Goal: Task Accomplishment & Management: Manage account settings

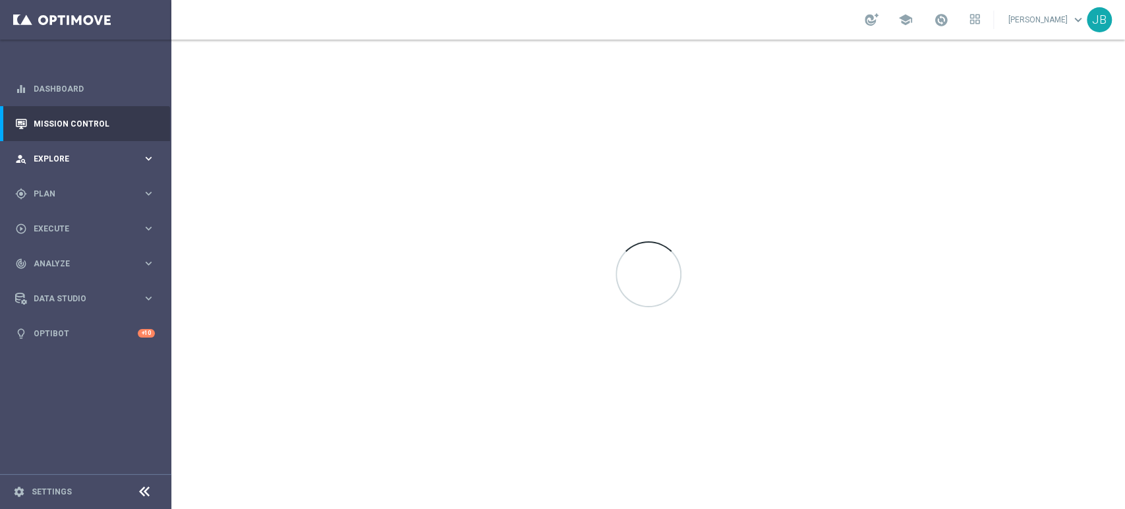
click at [71, 169] on div "person_search Explore keyboard_arrow_right" at bounding box center [85, 158] width 170 height 35
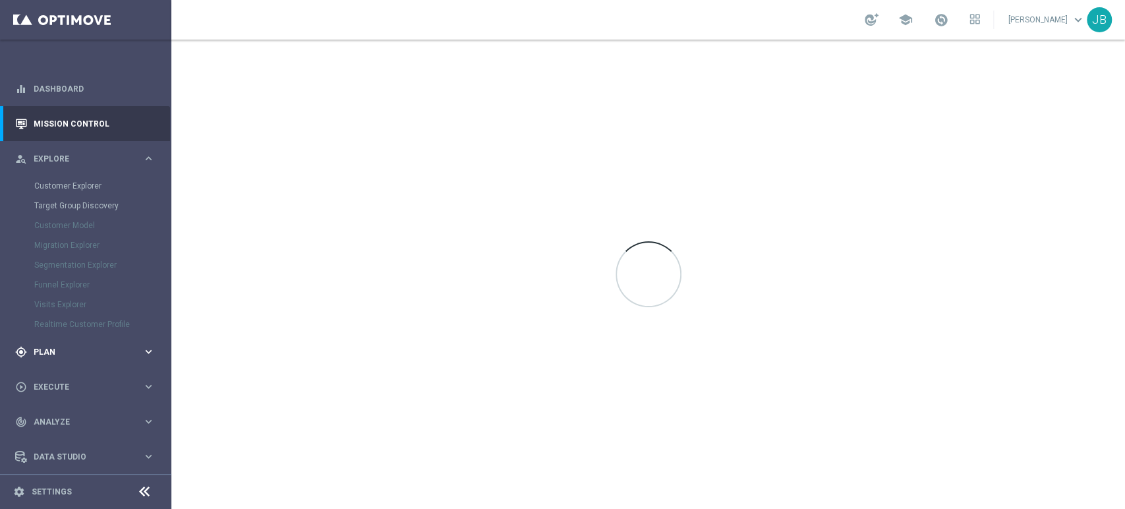
click at [42, 354] on span "Plan" at bounding box center [88, 352] width 109 height 8
click at [81, 223] on link "Target Groups" at bounding box center [85, 221] width 103 height 11
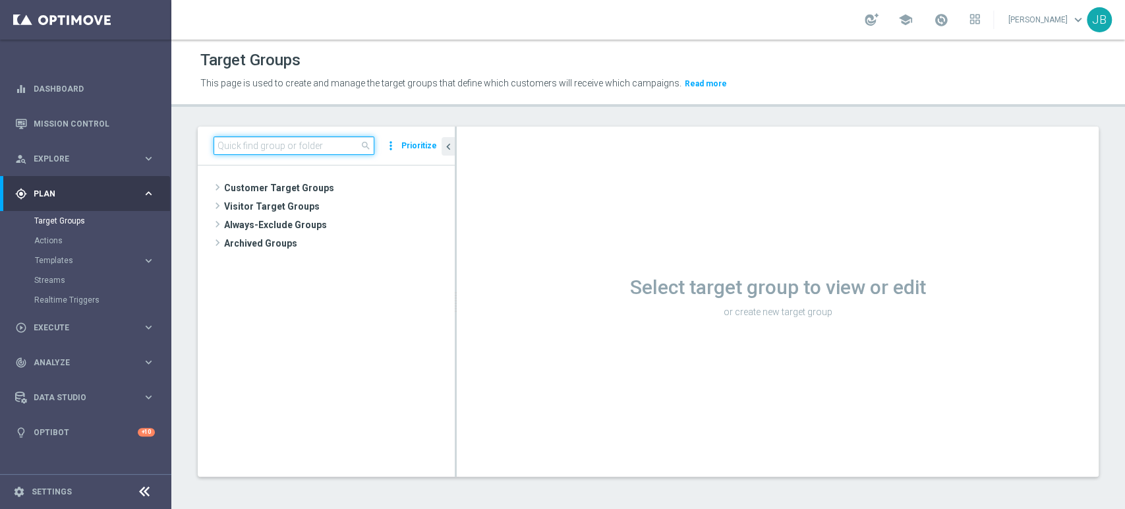
click at [264, 139] on input at bounding box center [294, 145] width 161 height 18
paste input "(LPZ - SMS) Koszulka_Rakow_19092025"
type input "(LPZ - SMS) Koszulka_Rakow_19092025"
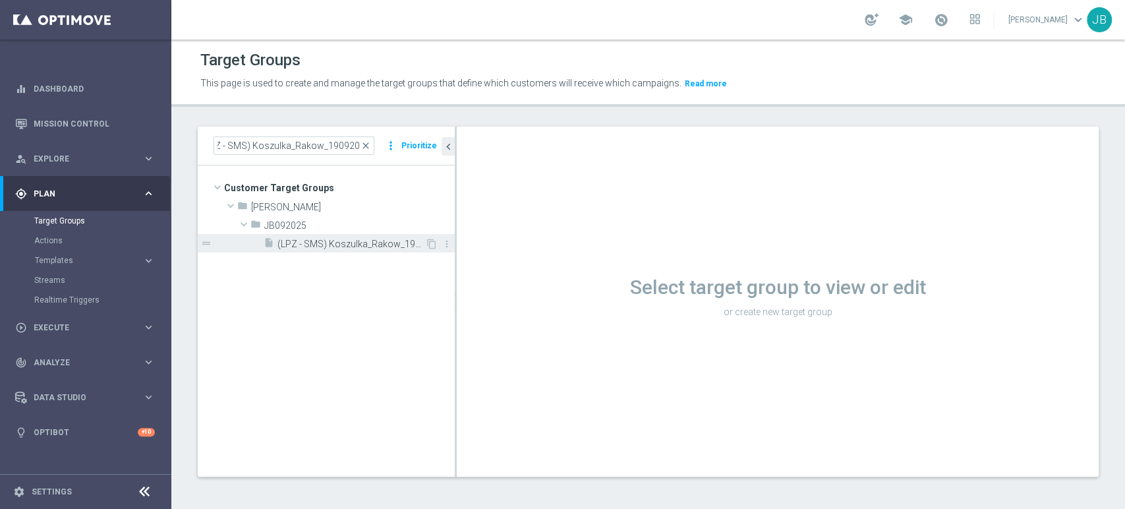
click at [330, 250] on div "insert_drive_file (LPZ - SMS) Koszulka_Rakow_19092025" at bounding box center [344, 243] width 161 height 18
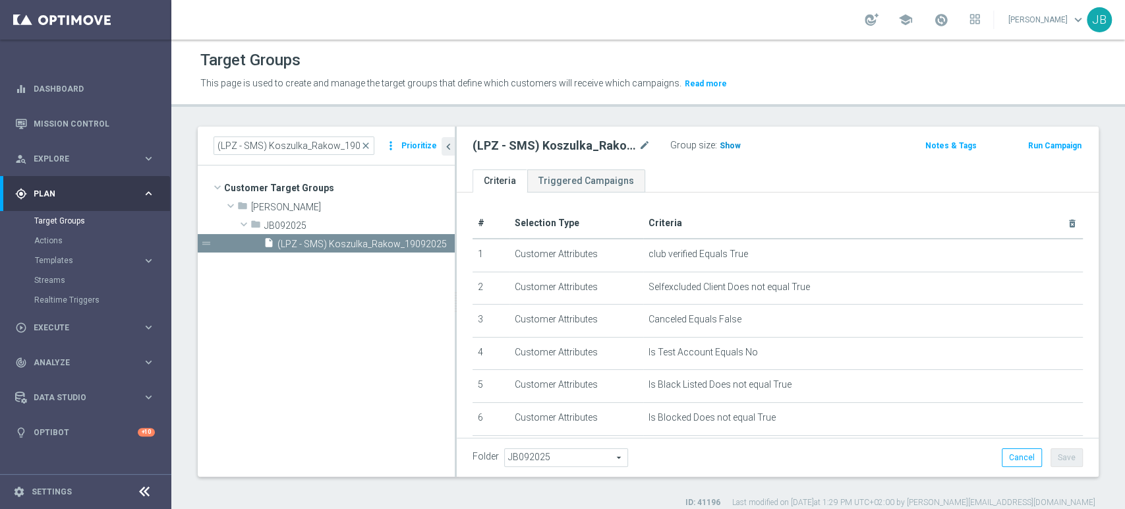
click at [720, 144] on span "Show" at bounding box center [730, 145] width 21 height 9
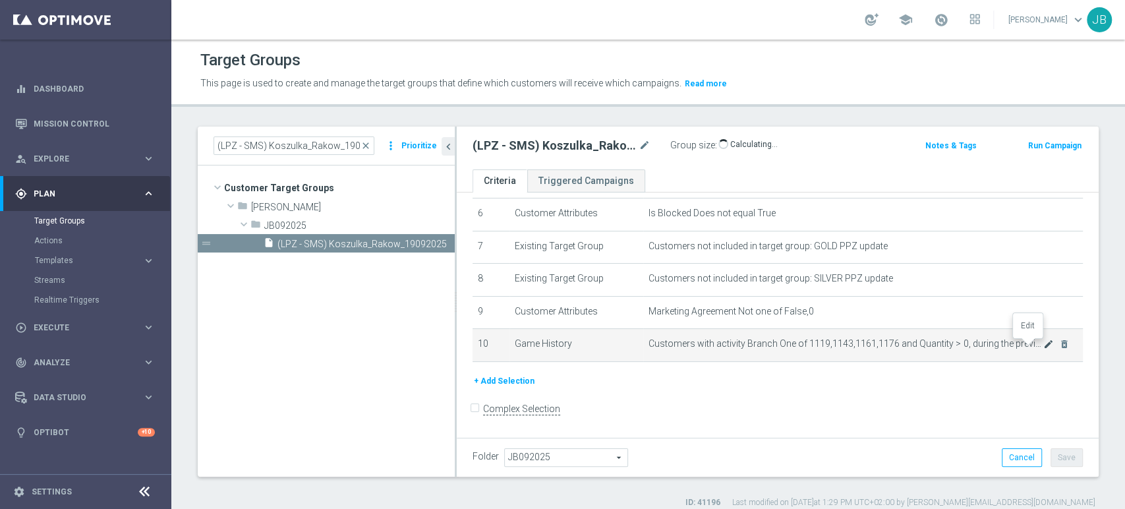
click at [1043, 348] on icon "mode_edit" at bounding box center [1048, 344] width 11 height 11
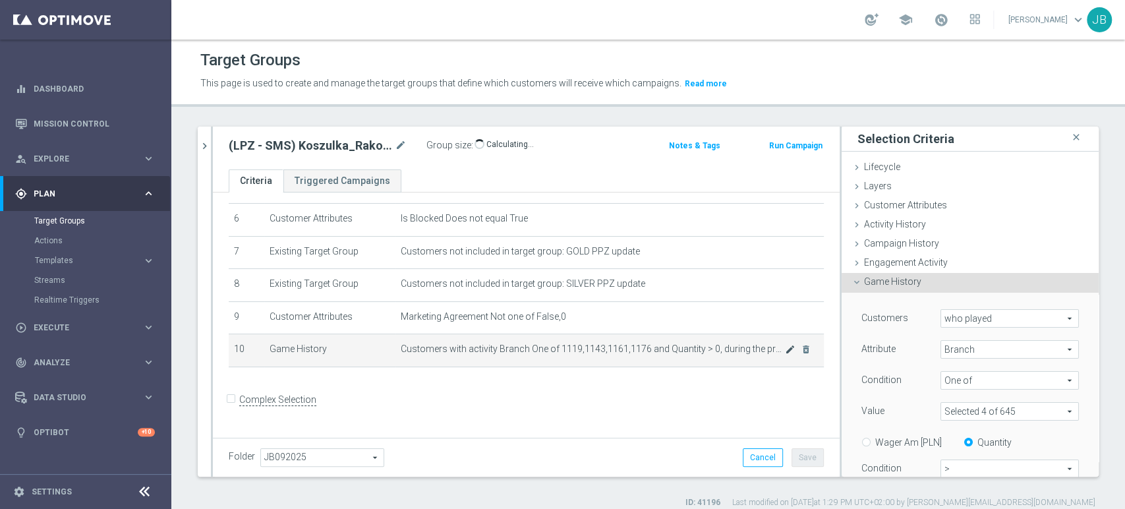
scroll to position [190, 0]
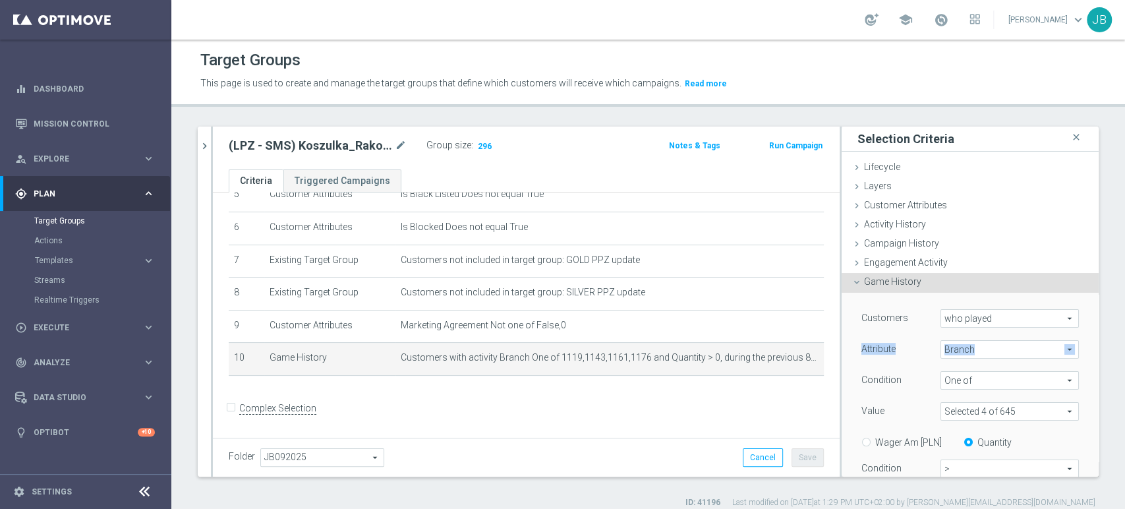
drag, startPoint x: 1076, startPoint y: 295, endPoint x: 1083, endPoint y: 342, distance: 47.4
click at [1083, 342] on div "Selection Criteria close Lifecycle done Cancel Update Layers done Cancel Update" at bounding box center [970, 302] width 257 height 350
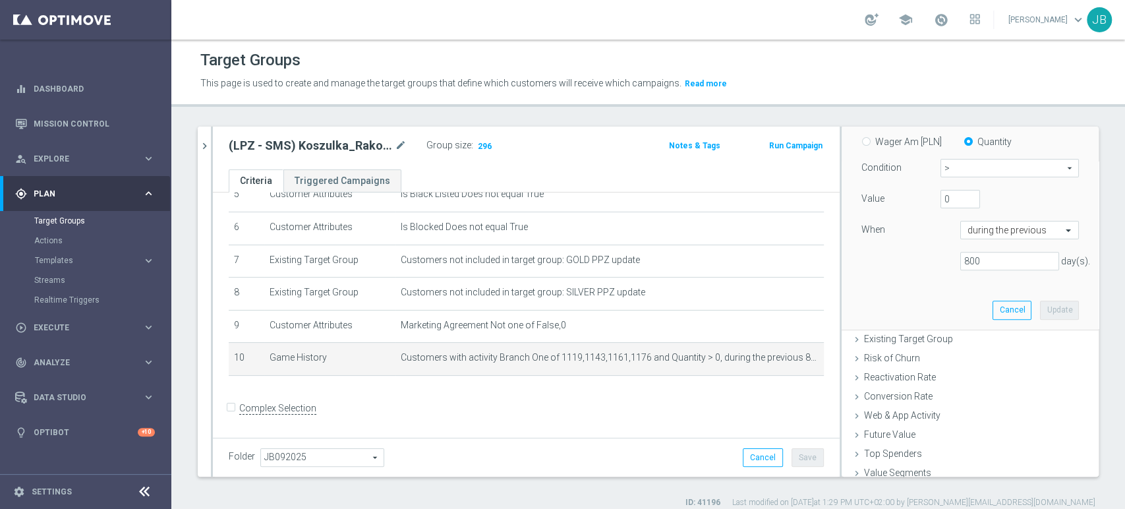
scroll to position [307, 0]
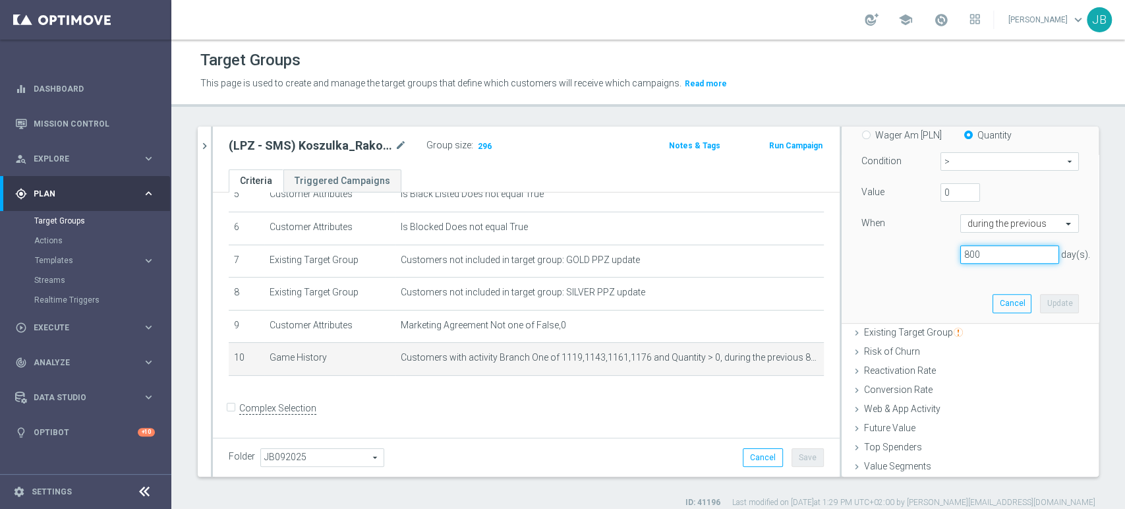
click at [1010, 261] on input "800" at bounding box center [1009, 254] width 99 height 18
type input "8"
type input "500"
click at [1044, 301] on button "Update" at bounding box center [1059, 303] width 39 height 18
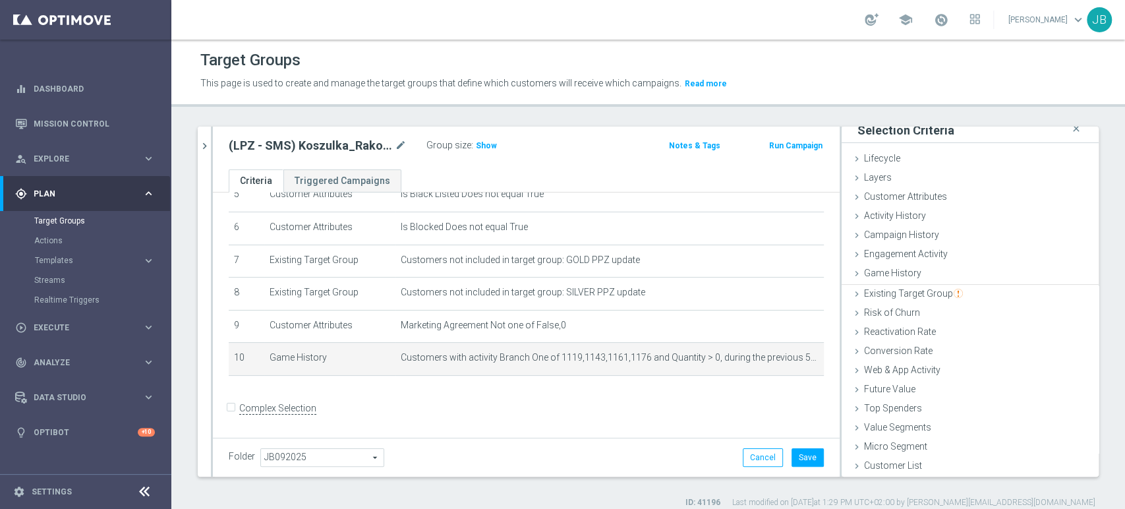
scroll to position [7, 0]
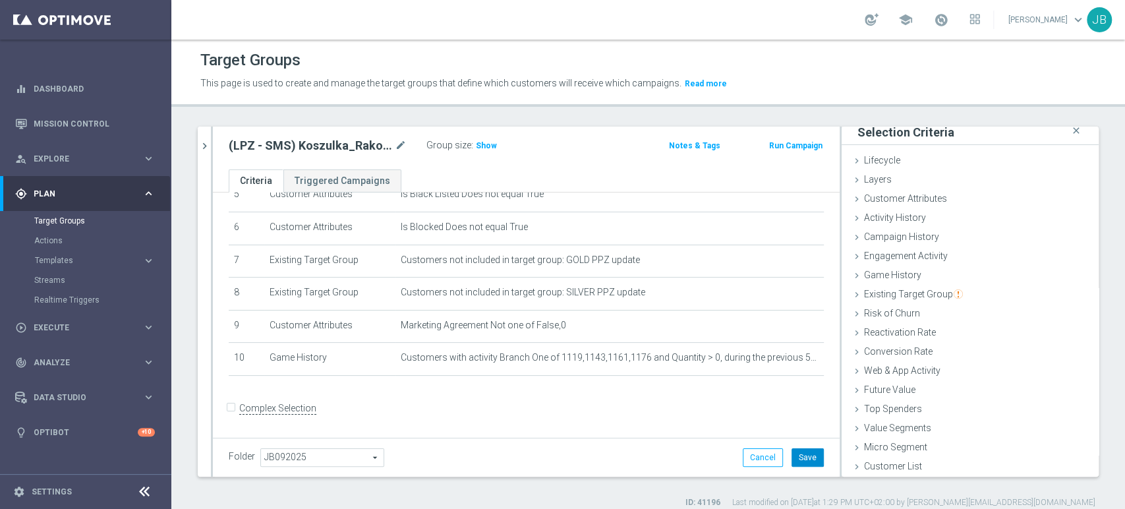
click at [792, 461] on button "Save" at bounding box center [808, 457] width 32 height 18
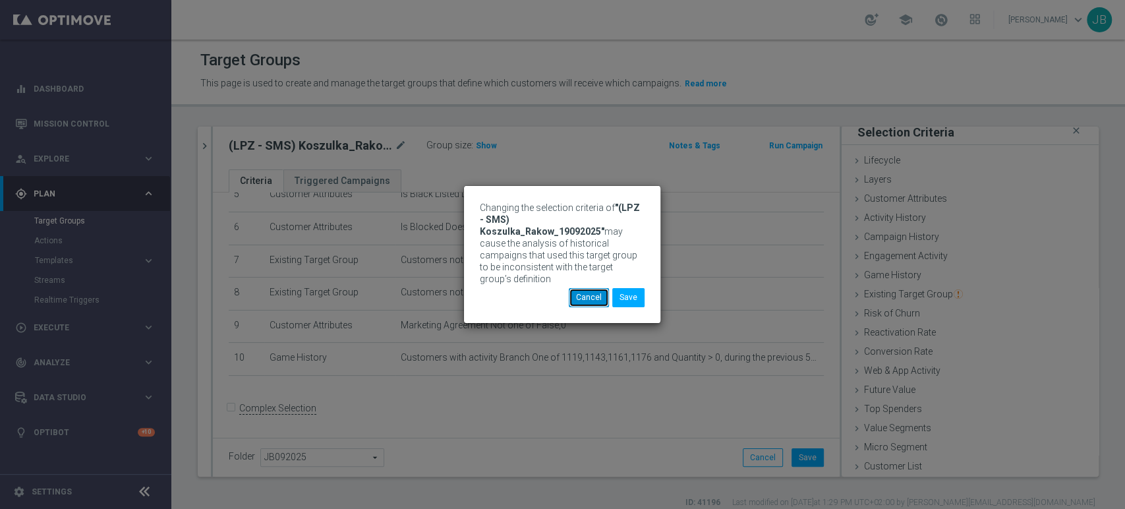
click at [578, 294] on button "Cancel" at bounding box center [589, 297] width 40 height 18
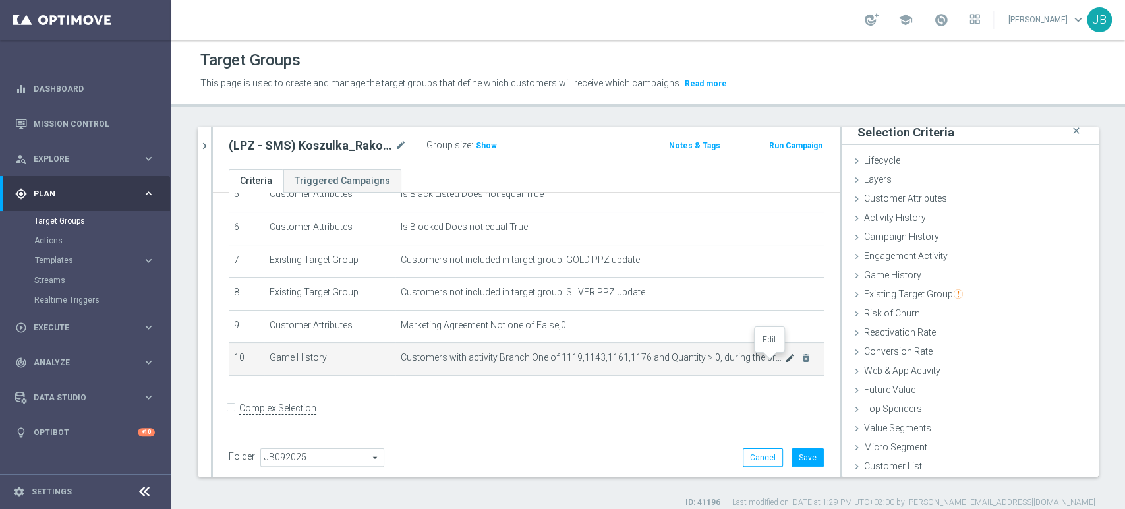
click at [785, 361] on icon "mode_edit" at bounding box center [790, 358] width 11 height 11
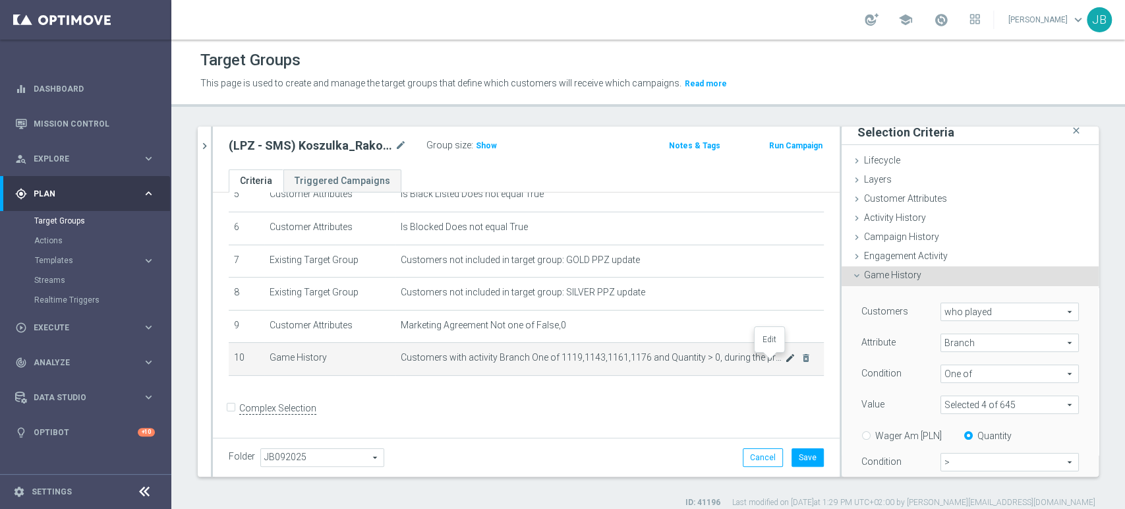
scroll to position [151, 0]
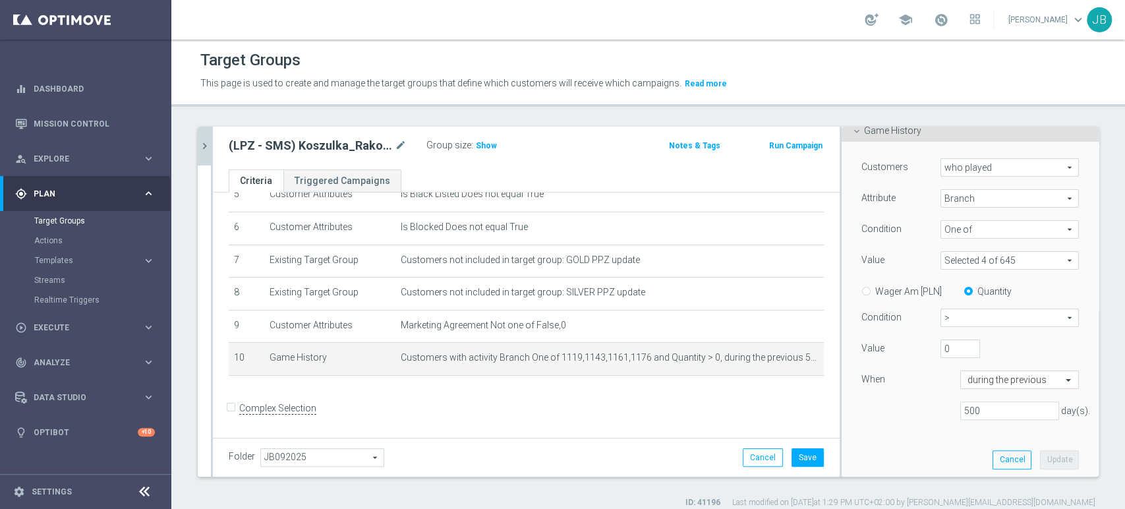
click at [201, 145] on icon "chevron_right" at bounding box center [204, 146] width 13 height 13
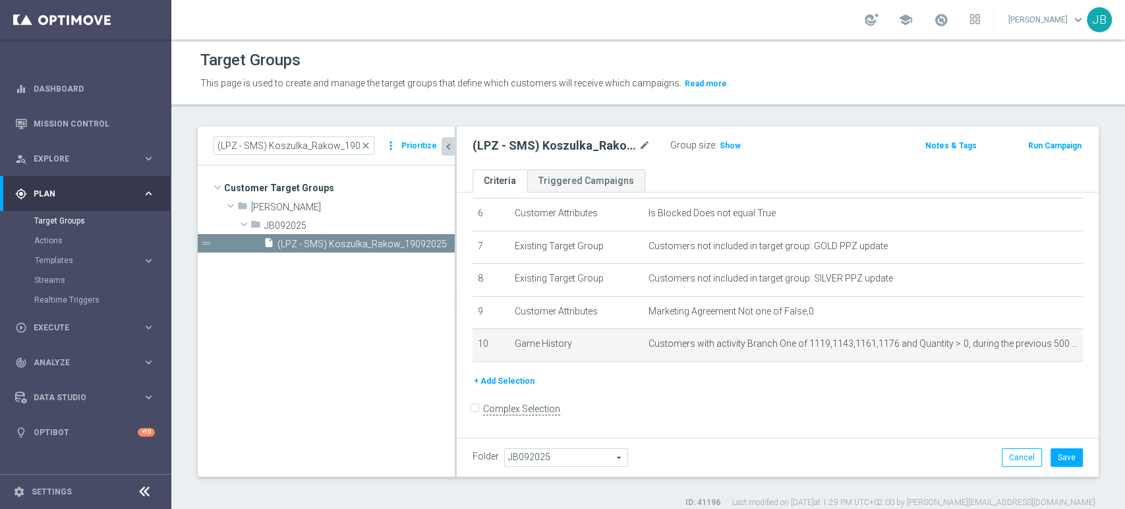
scroll to position [30, 0]
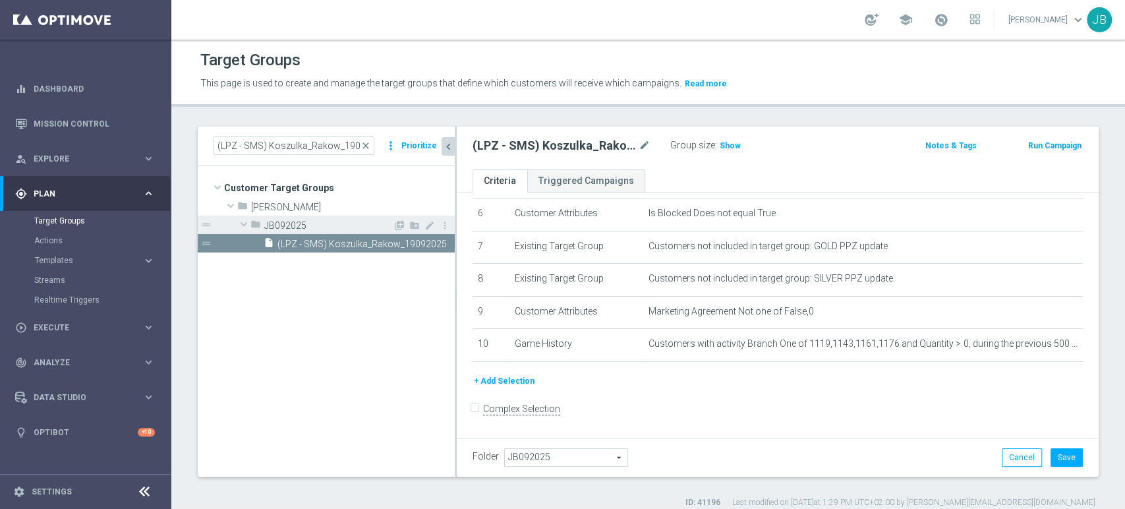
click at [264, 228] on span "JB092025" at bounding box center [328, 225] width 129 height 11
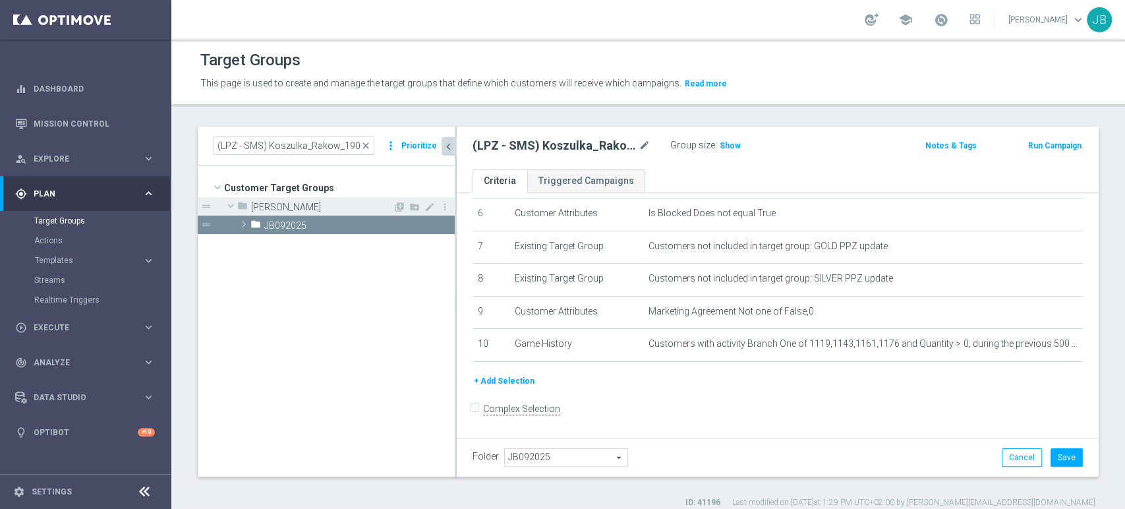
click at [235, 204] on span at bounding box center [231, 205] width 16 height 13
click at [232, 206] on span at bounding box center [230, 206] width 13 height 16
click at [242, 226] on span at bounding box center [243, 224] width 13 height 16
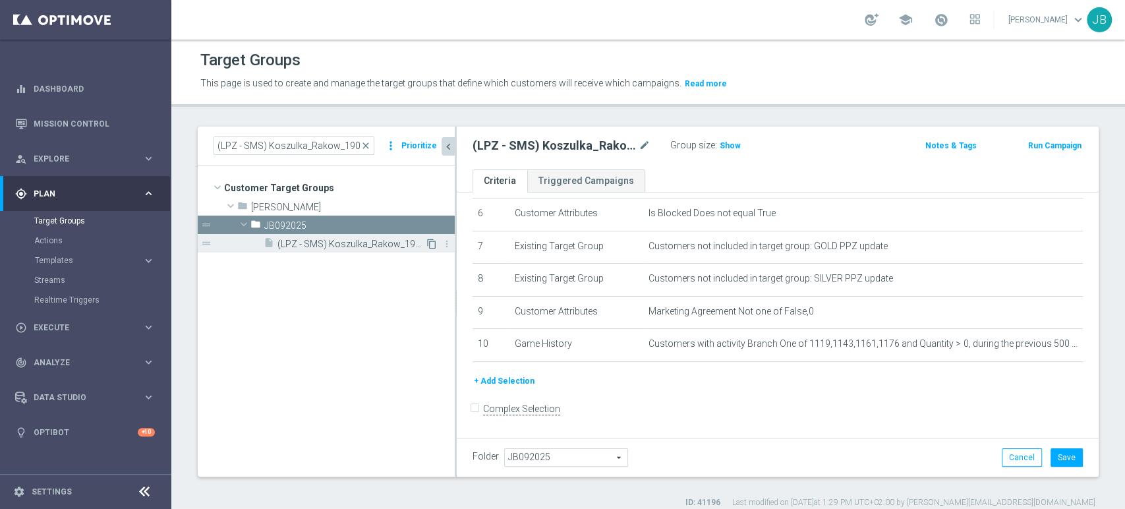
click at [432, 244] on icon "content_copy" at bounding box center [431, 244] width 11 height 11
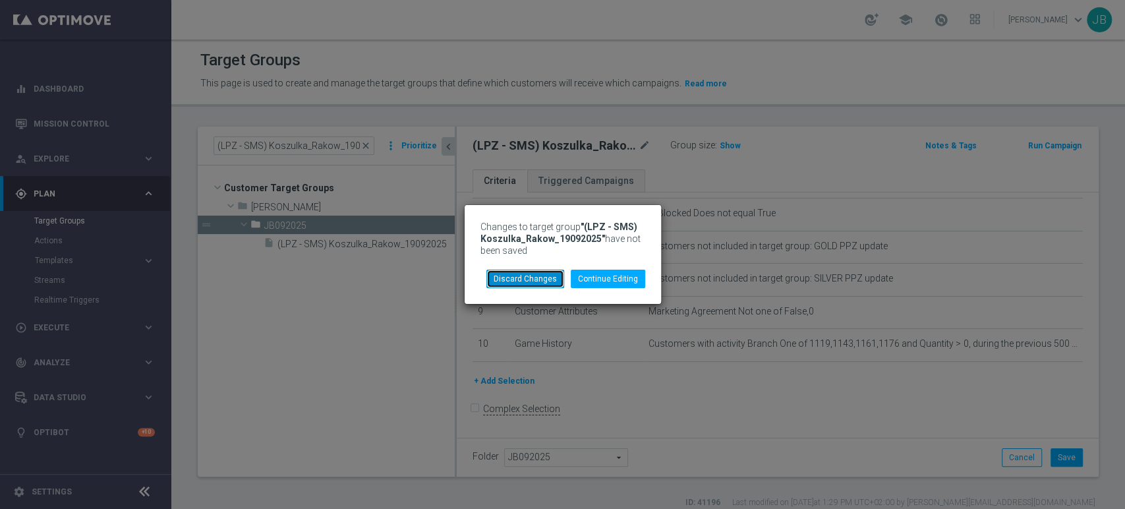
click at [544, 270] on button "Discard Changes" at bounding box center [525, 279] width 78 height 18
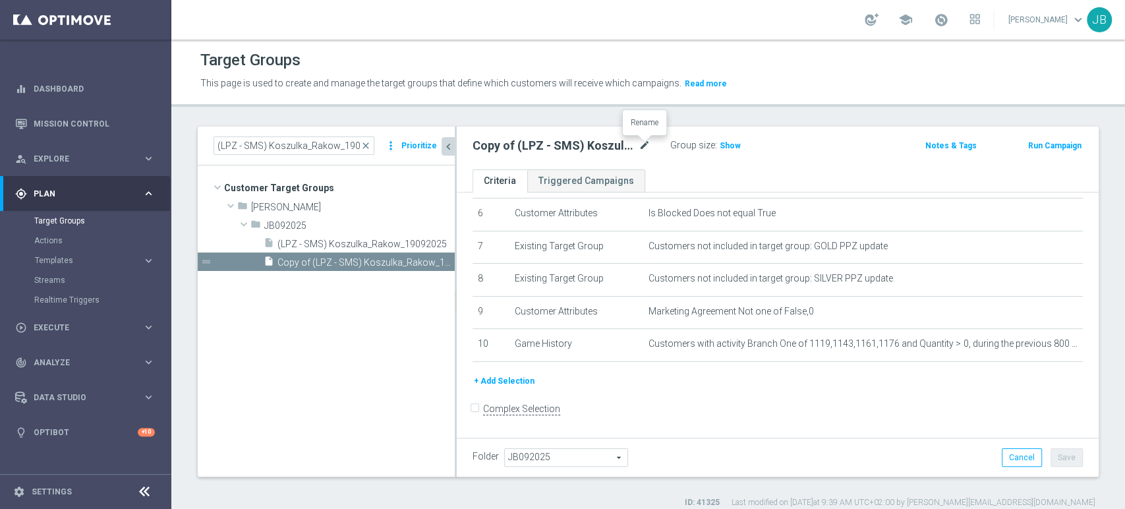
click at [639, 142] on icon "mode_edit" at bounding box center [645, 146] width 12 height 16
click at [613, 143] on input "Copy of (LPZ - SMS) Koszulka_Rakow_19092025" at bounding box center [562, 147] width 178 height 18
type input "Copy of (LPZ - SMS) Koszulka_Rakow_25092025"
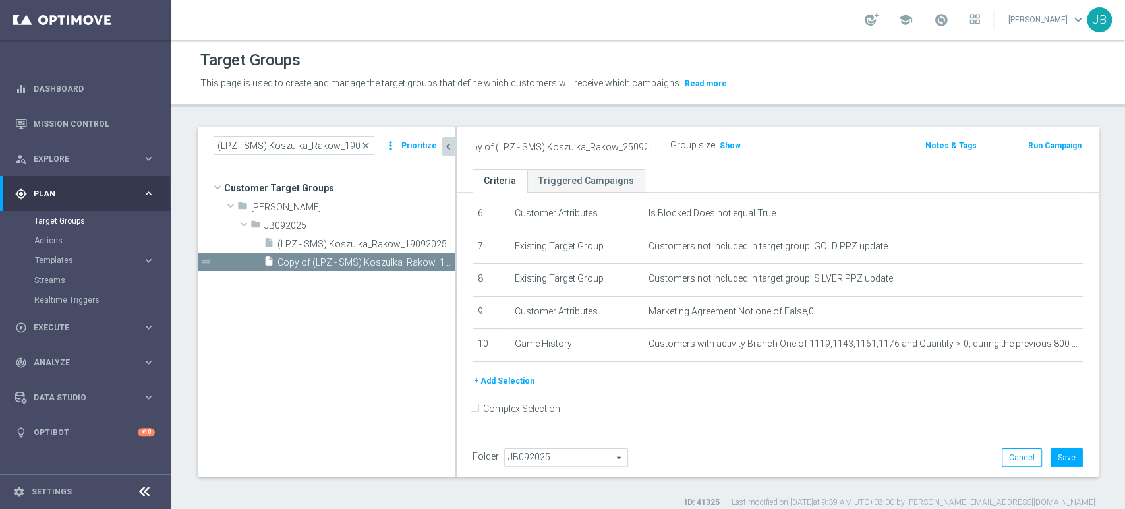
scroll to position [0, 0]
click at [645, 144] on icon "mode_edit" at bounding box center [645, 146] width 12 height 16
click at [480, 146] on input "Copy of (LPZ - SMS) Koszulka_Rakow_25092025" at bounding box center [562, 147] width 178 height 18
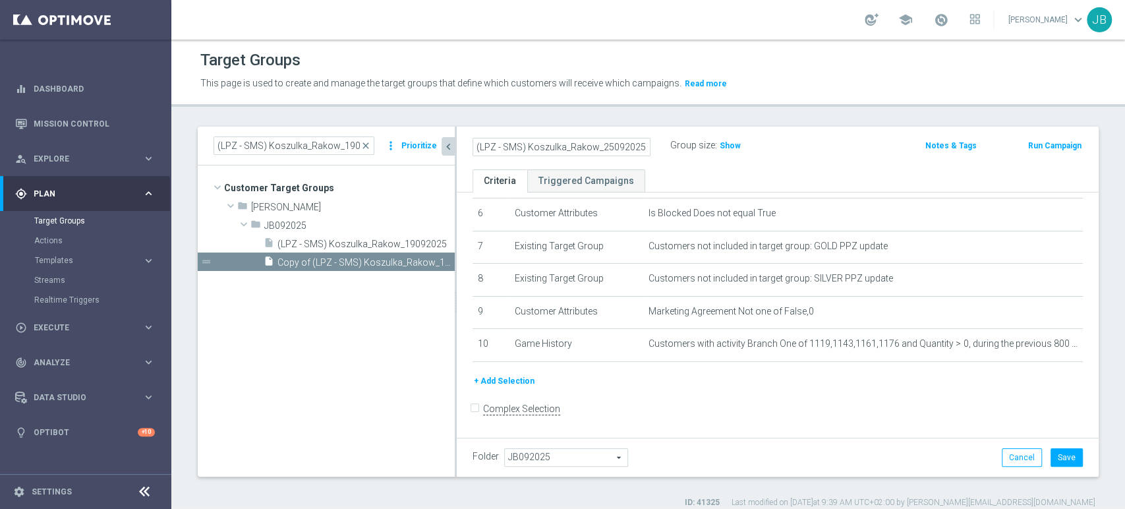
type input "(LPZ - SMS) Koszulka_Rakow_25092025"
click at [804, 173] on ul "Criteria Triggered Campaigns" at bounding box center [778, 180] width 642 height 23
click at [1056, 449] on button "Save" at bounding box center [1067, 457] width 32 height 18
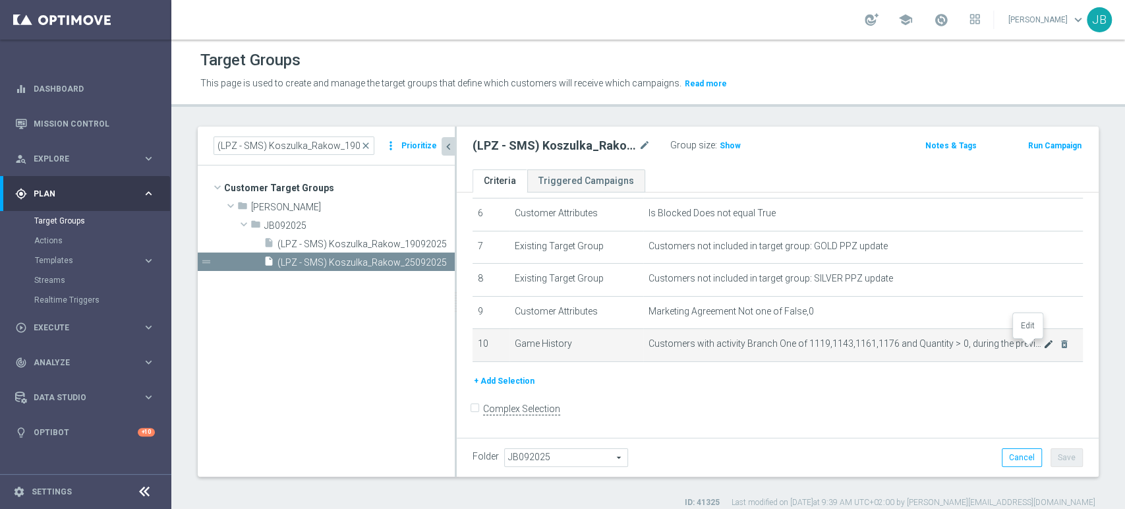
click at [1043, 347] on icon "mode_edit" at bounding box center [1048, 344] width 11 height 11
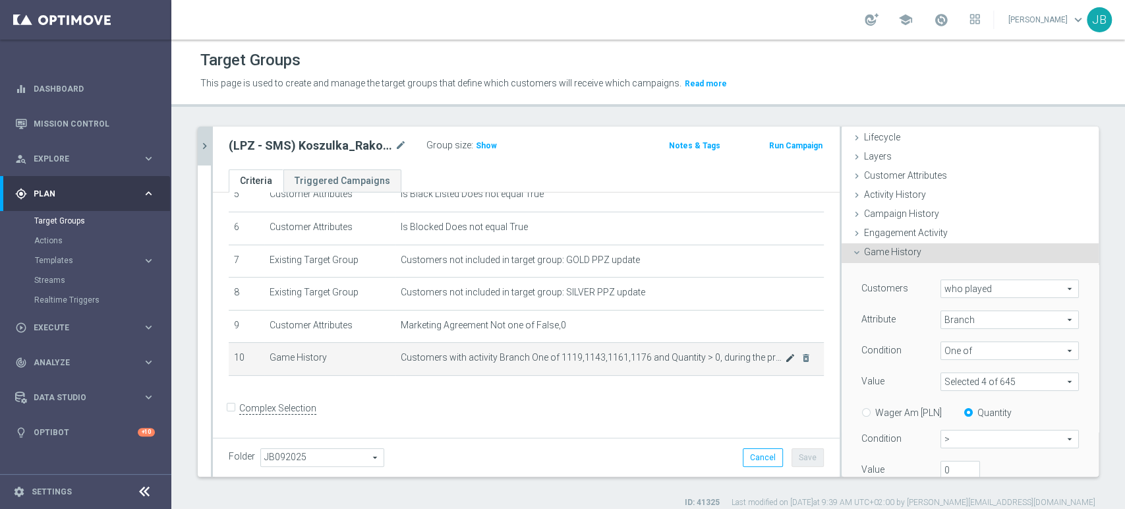
scroll to position [151, 0]
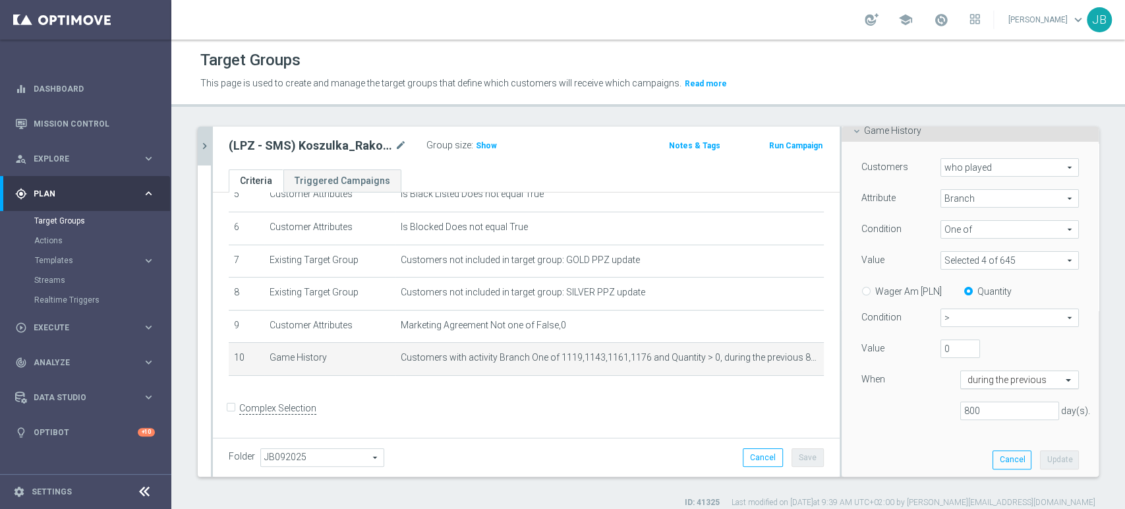
click at [969, 374] on input "text" at bounding box center [1006, 380] width 78 height 12
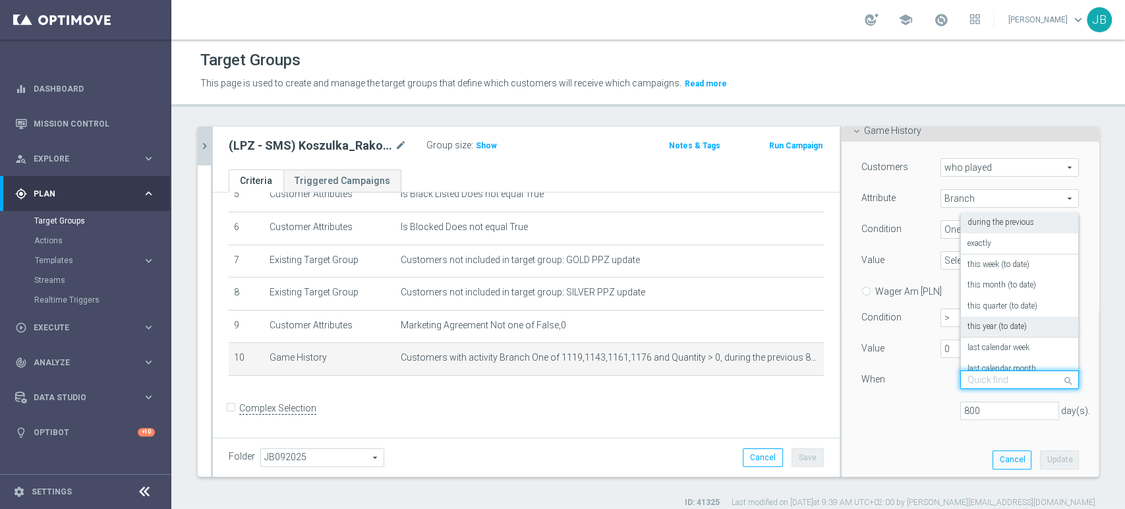
click at [983, 328] on label "this year (to date)" at bounding box center [996, 327] width 59 height 11
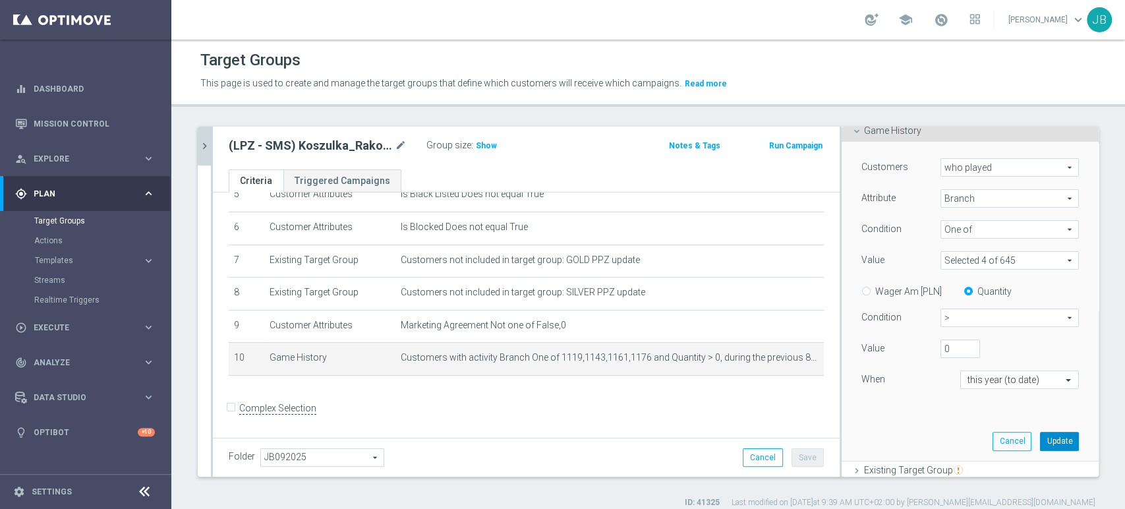
click at [1044, 438] on button "Update" at bounding box center [1059, 441] width 39 height 18
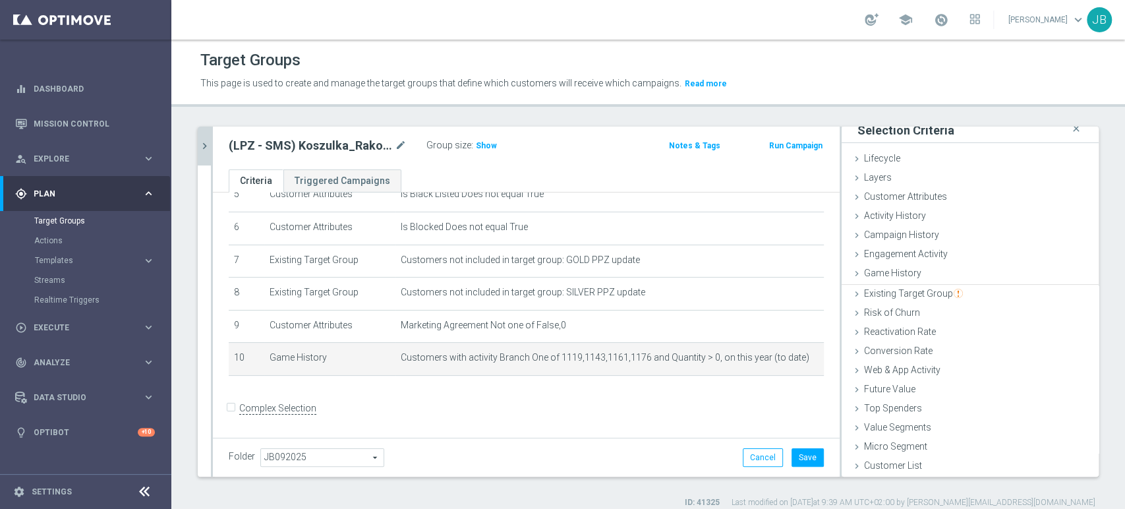
scroll to position [7, 0]
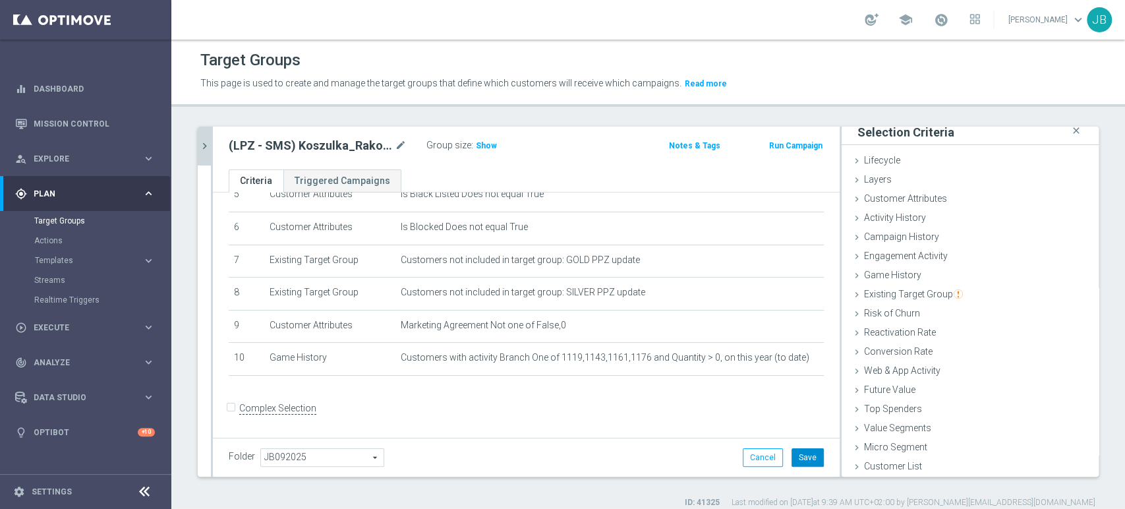
click at [797, 452] on button "Save" at bounding box center [808, 457] width 32 height 18
click at [488, 152] on h3 "Show" at bounding box center [487, 145] width 24 height 14
click at [851, 271] on icon at bounding box center [856, 275] width 11 height 11
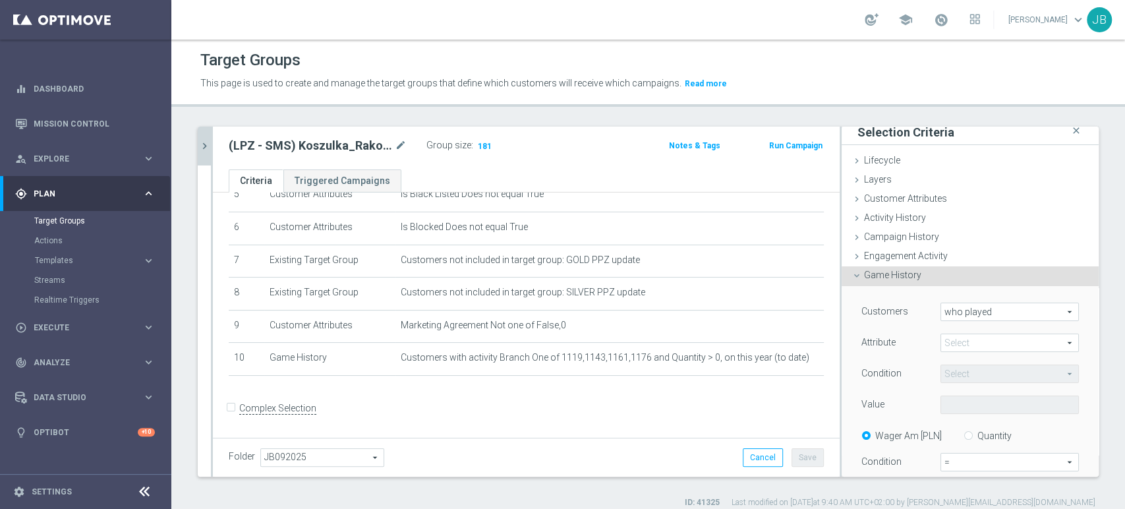
scroll to position [151, 0]
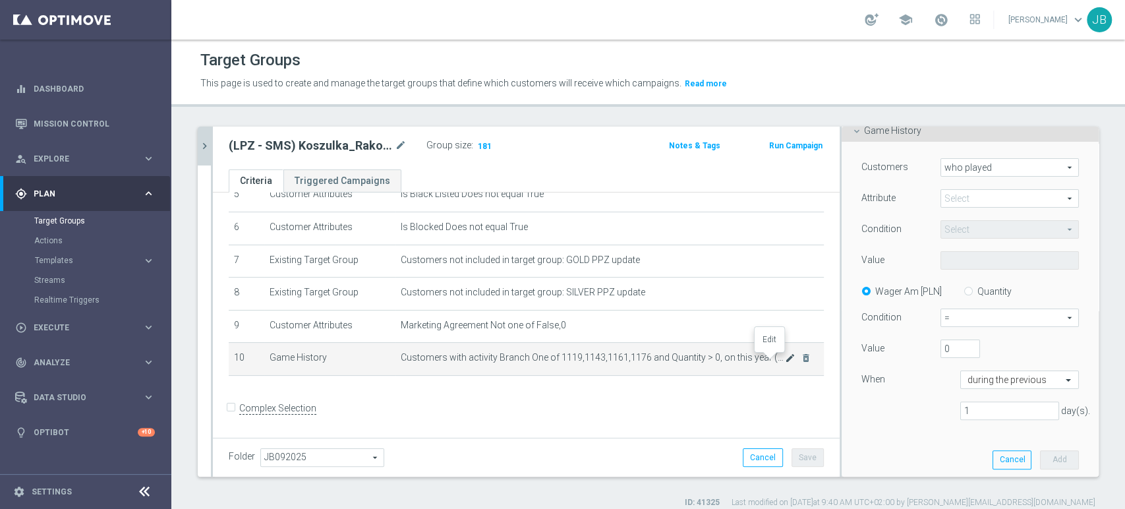
click at [785, 359] on icon "mode_edit" at bounding box center [790, 358] width 11 height 11
